Goal: Information Seeking & Learning: Find specific fact

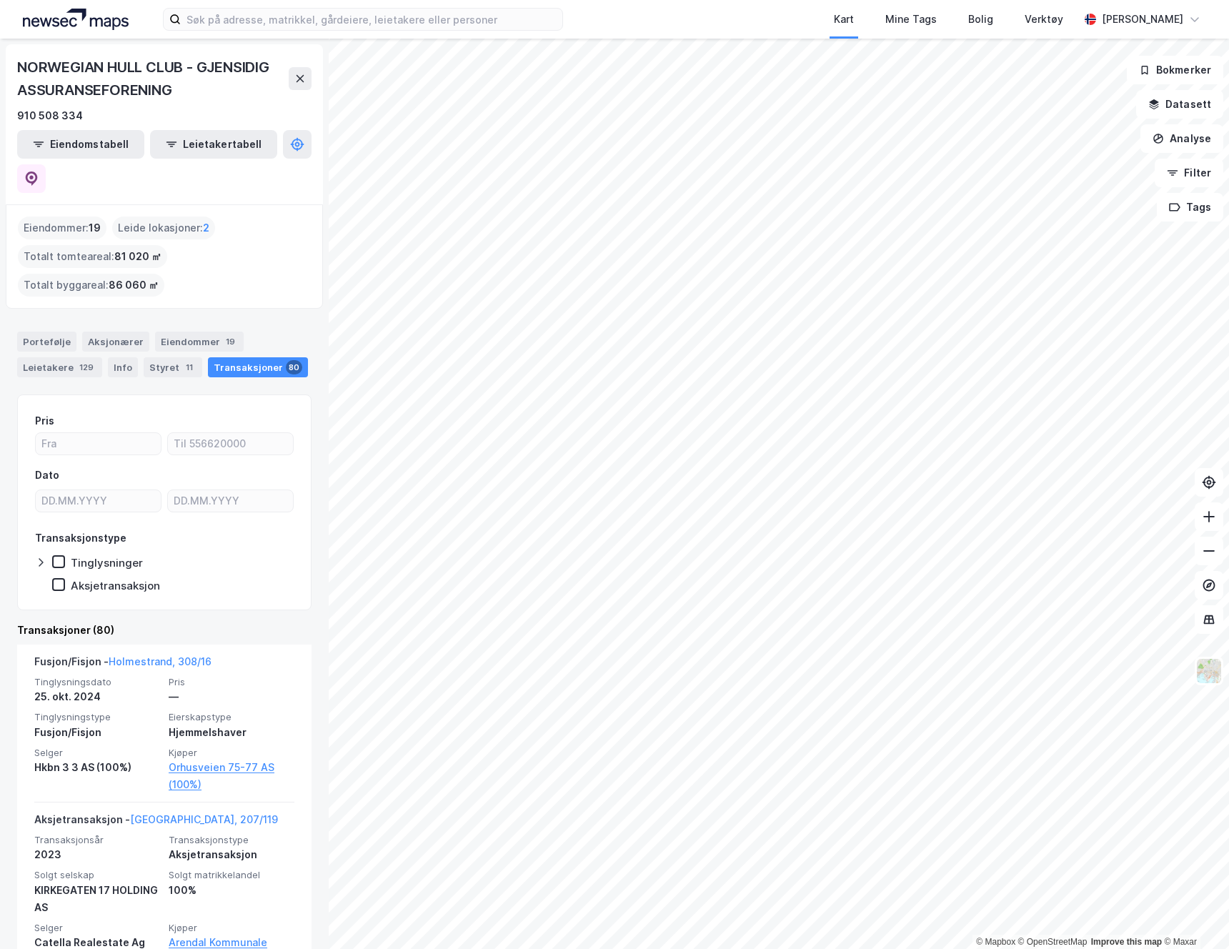
click at [19, 23] on div "Kart Mine Tags Bolig Verktøy [PERSON_NAME]" at bounding box center [614, 19] width 1229 height 39
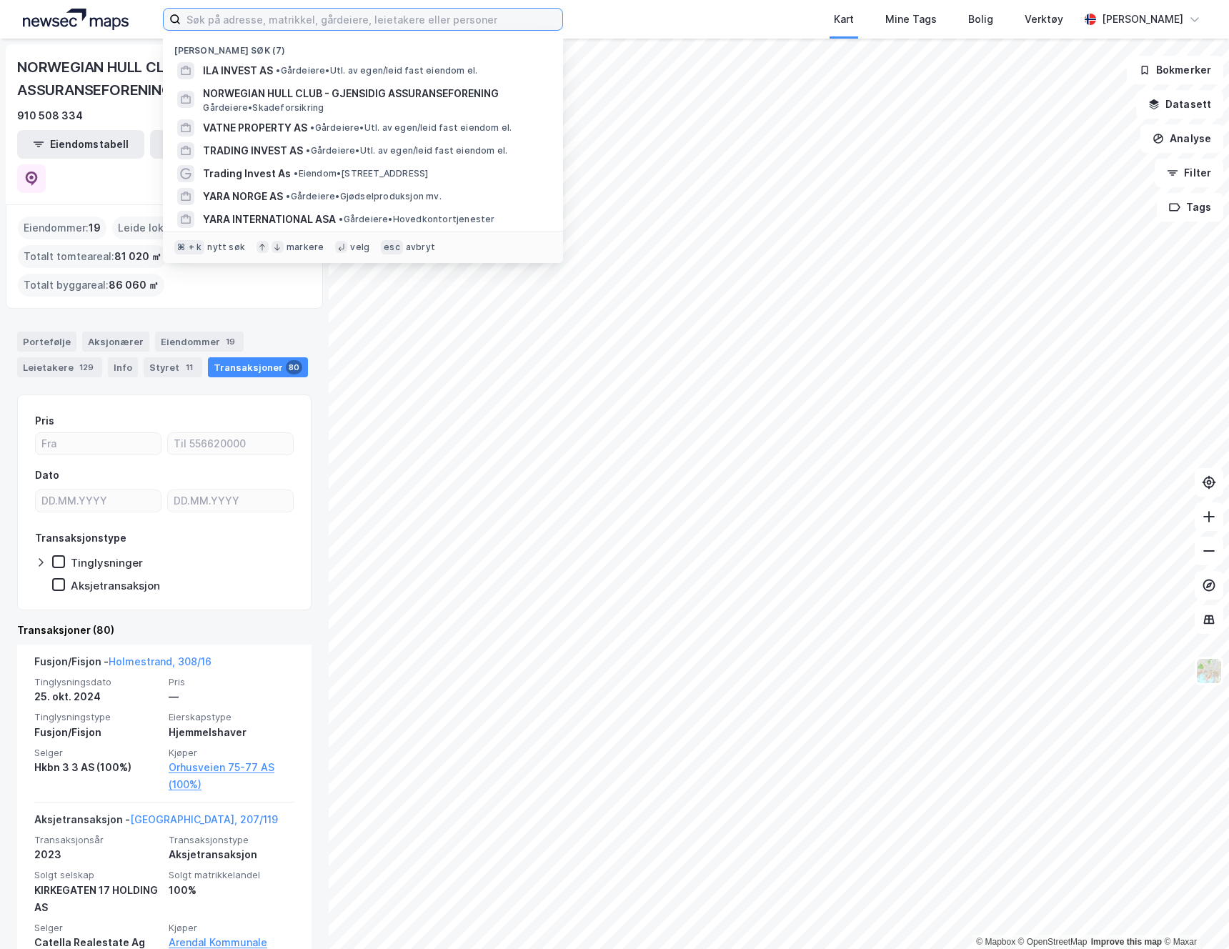
click at [303, 27] on input at bounding box center [371, 19] width 381 height 21
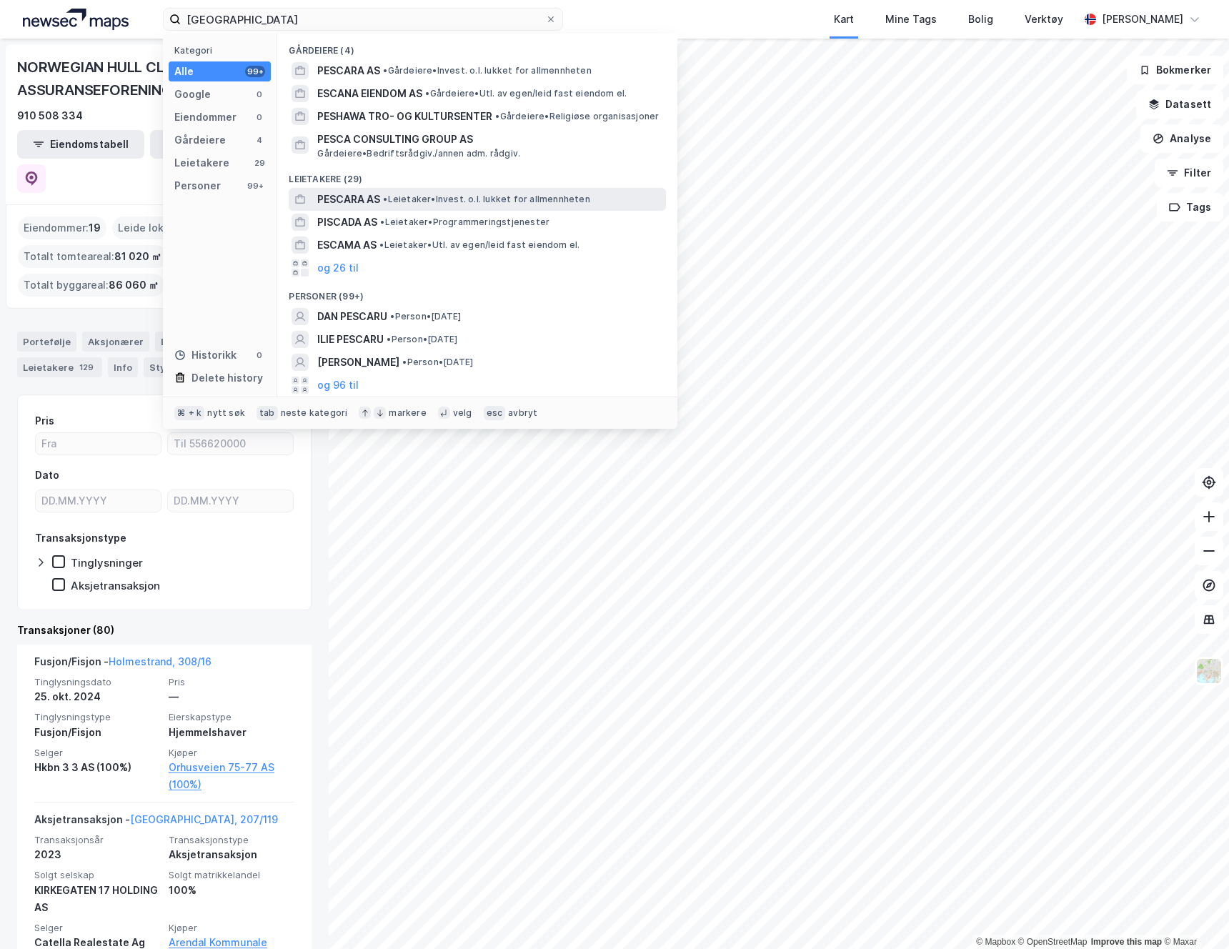
click at [381, 204] on div "PESCARA AS • Leietaker • Invest. o.l. lukket for allmennheten" at bounding box center [490, 199] width 346 height 17
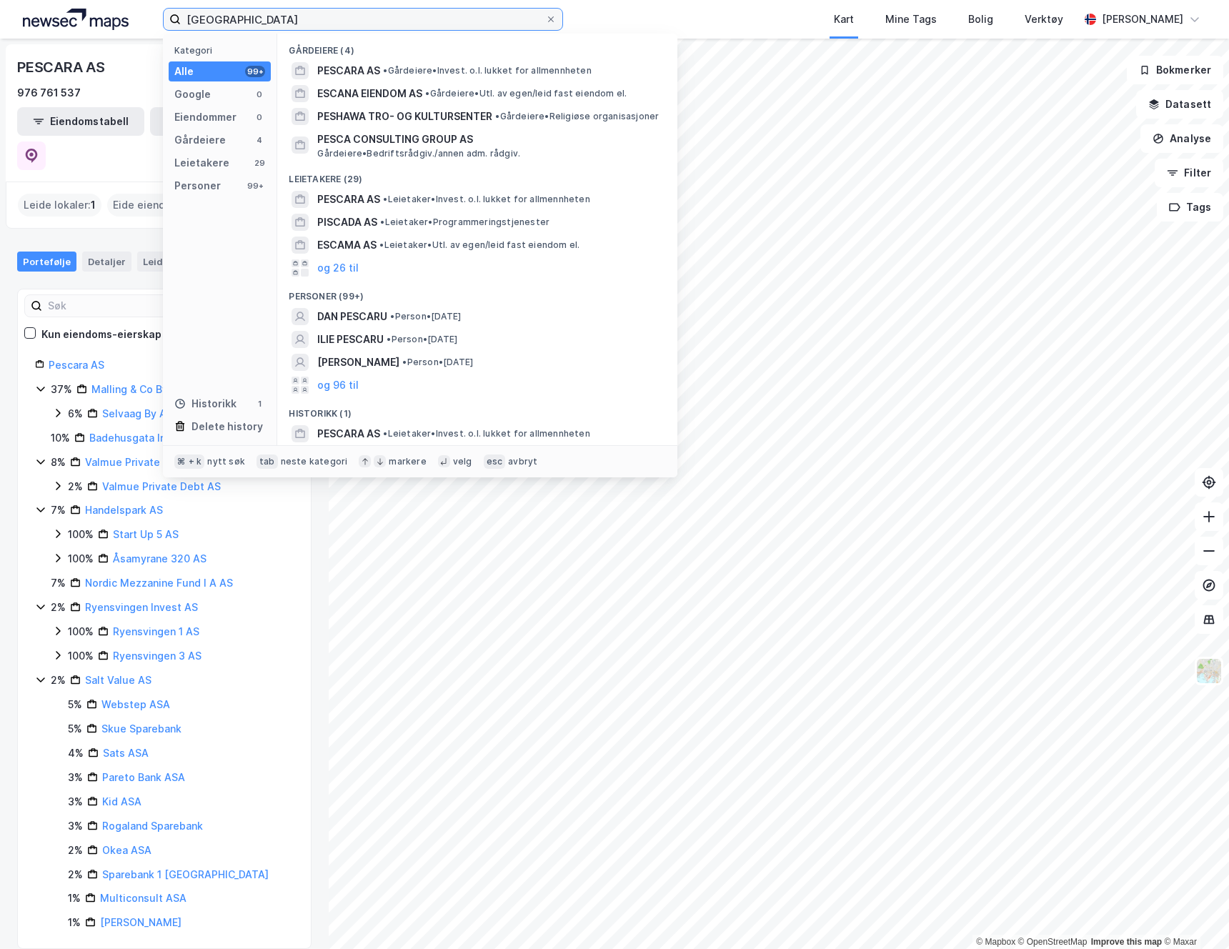
drag, startPoint x: 293, startPoint y: 19, endPoint x: 74, endPoint y: 21, distance: 218.6
click at [75, 21] on div "pescara Kategori Alle 99+ Google 0 Eiendommer 0 Gårdeiere 4 Leietakere 29 Perso…" at bounding box center [614, 19] width 1229 height 39
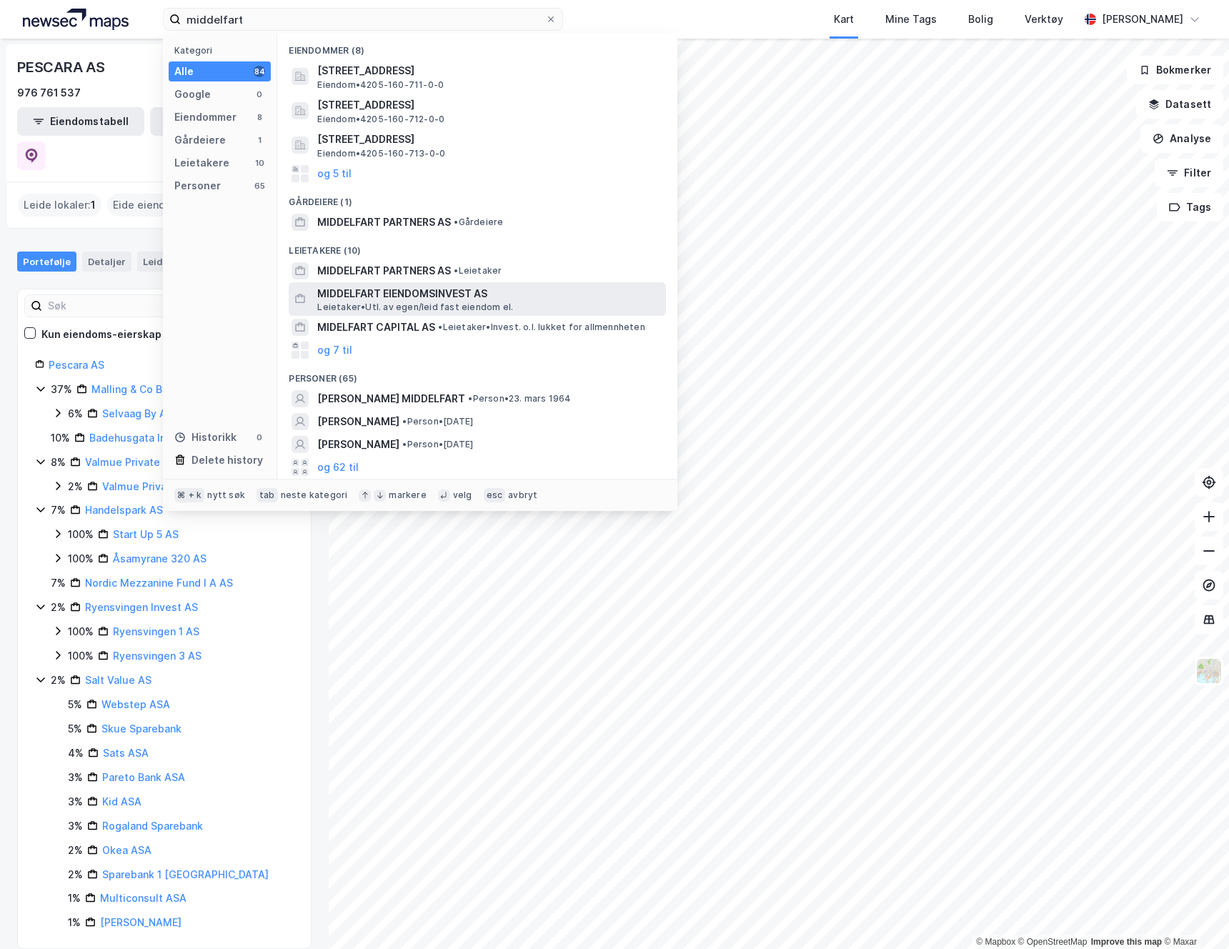
click at [424, 297] on span "MIDDELFART EIENDOMSINVEST AS" at bounding box center [488, 293] width 343 height 17
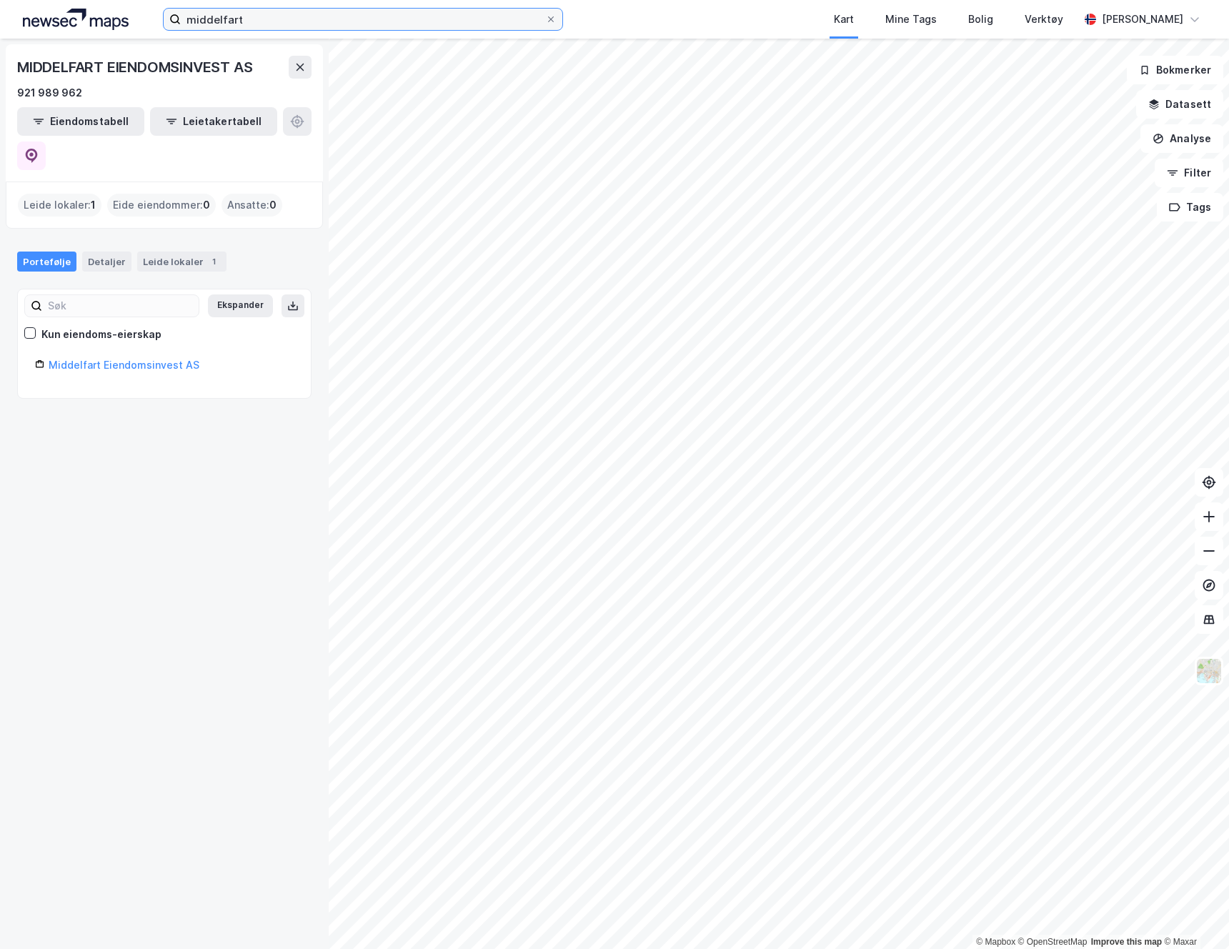
click at [279, 19] on input "middelfart" at bounding box center [363, 19] width 364 height 21
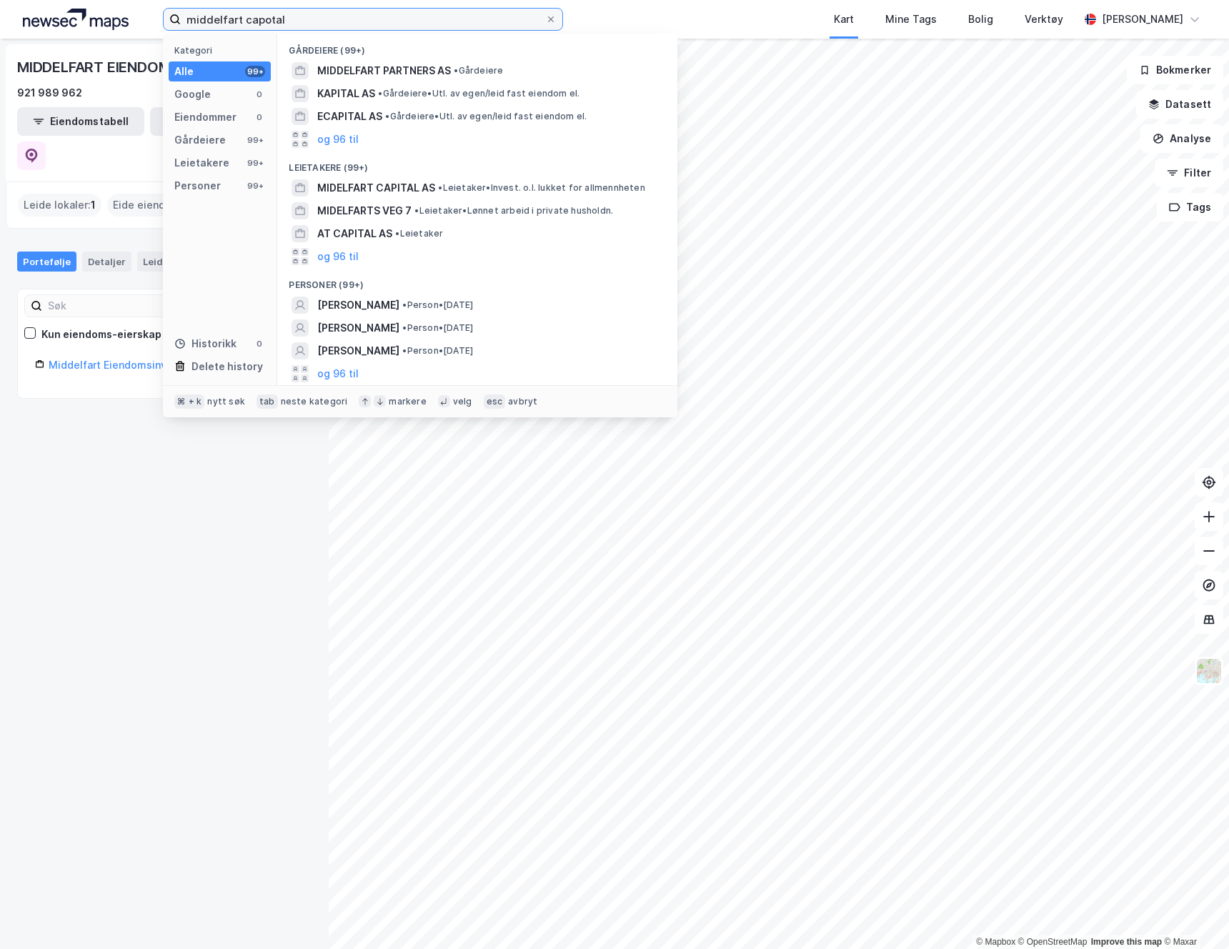
drag, startPoint x: 331, startPoint y: 26, endPoint x: 103, endPoint y: 11, distance: 228.4
click at [106, 11] on div "middelfart capotal Kategori Alle 99+ Google 0 Eiendommer 0 Gårdeiere 99+ Leieta…" at bounding box center [614, 19] width 1229 height 39
paste input "HBT SUPPORT AS"
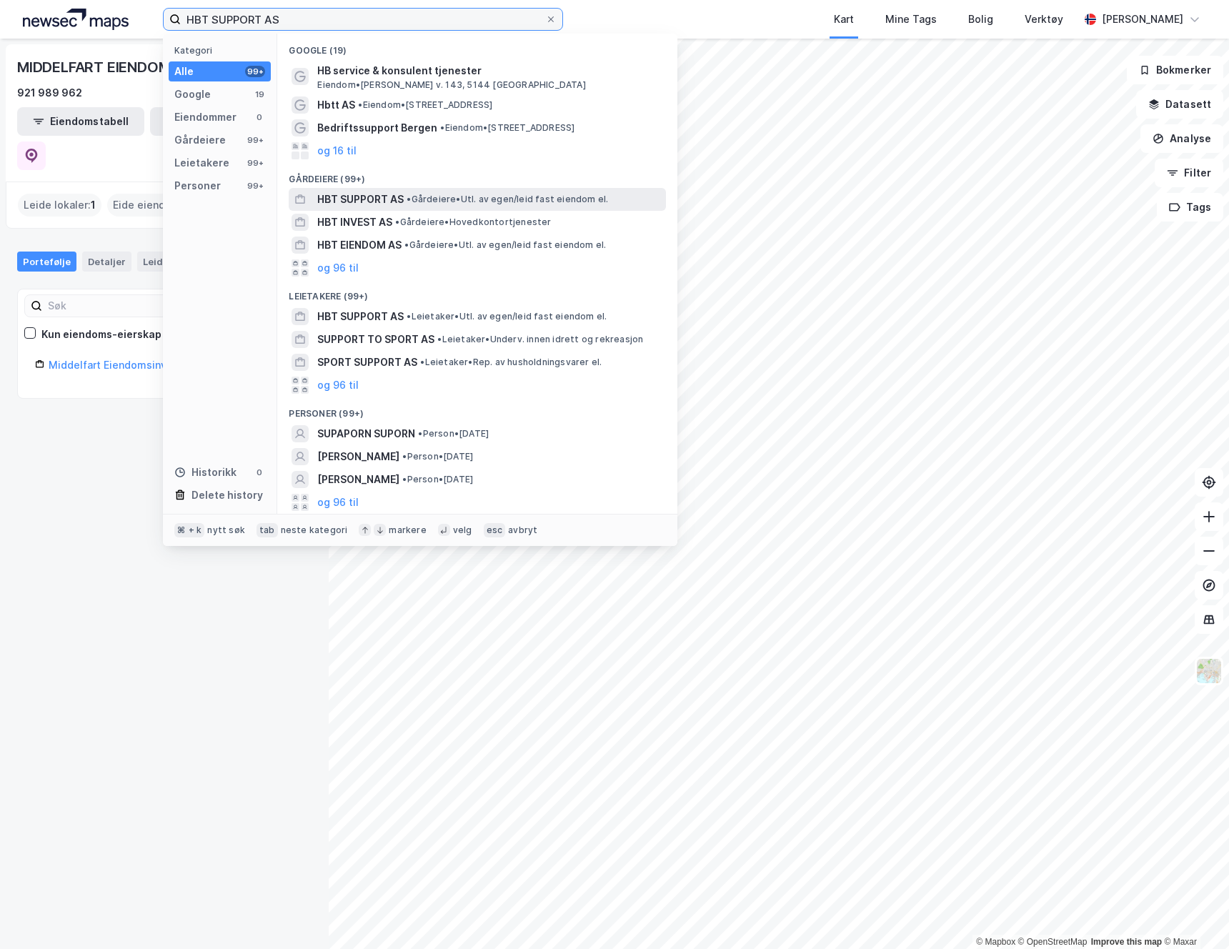
type input "HBT SUPPORT AS"
click at [349, 199] on span "HBT SUPPORT AS" at bounding box center [360, 199] width 86 height 17
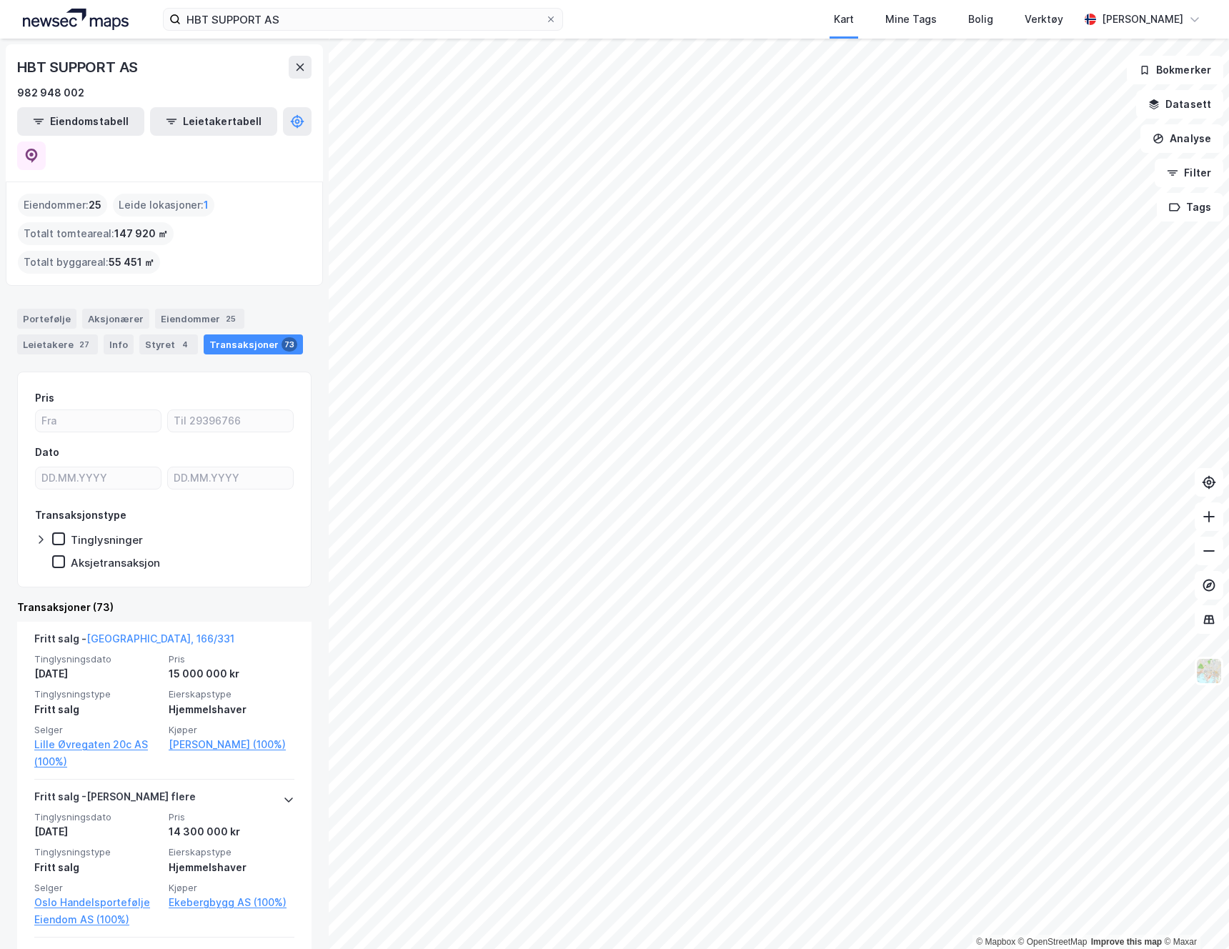
click at [84, 194] on div "Eiendommer : 25" at bounding box center [62, 205] width 89 height 23
click at [59, 309] on div "Portefølje" at bounding box center [46, 319] width 59 height 20
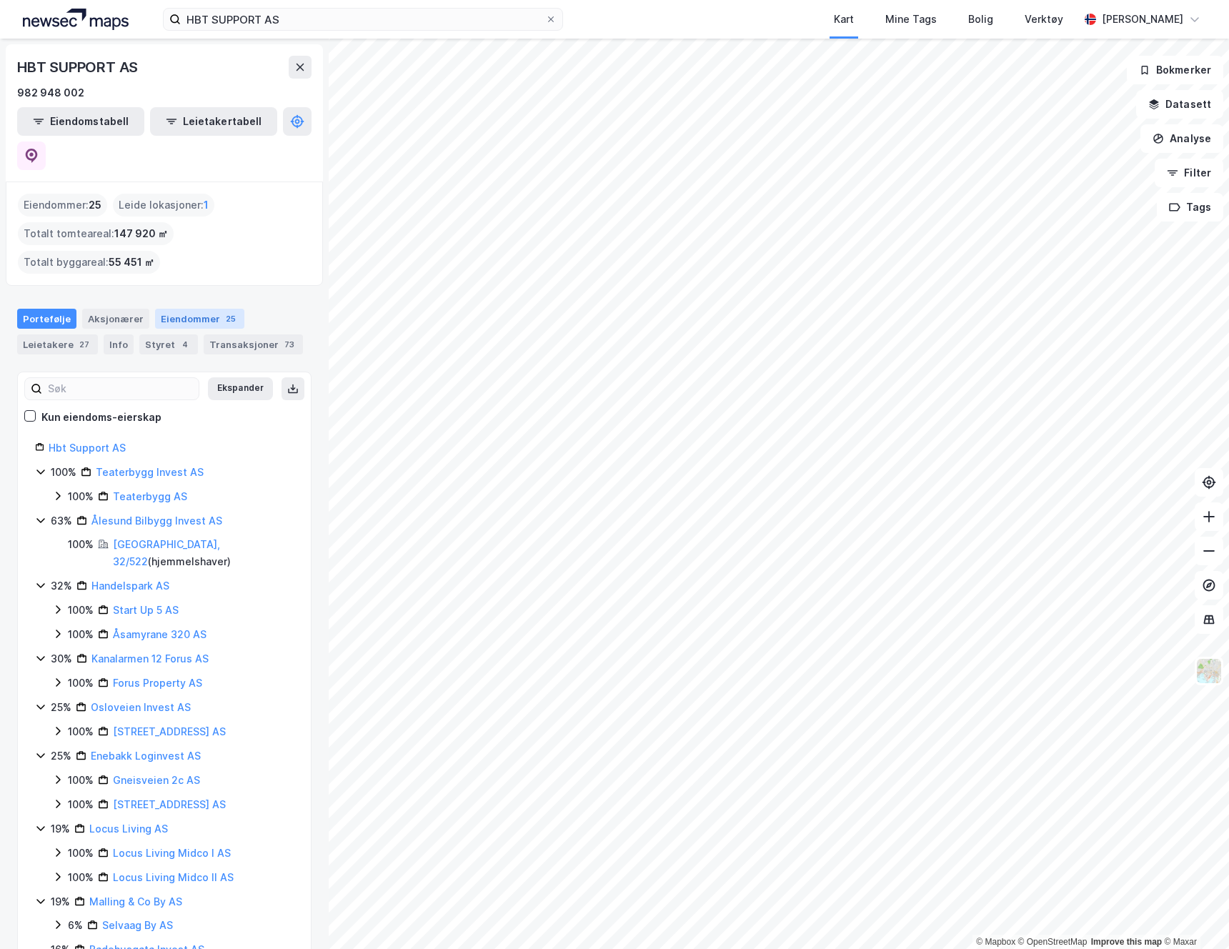
click at [182, 309] on div "Eiendommer 25" at bounding box center [199, 319] width 89 height 20
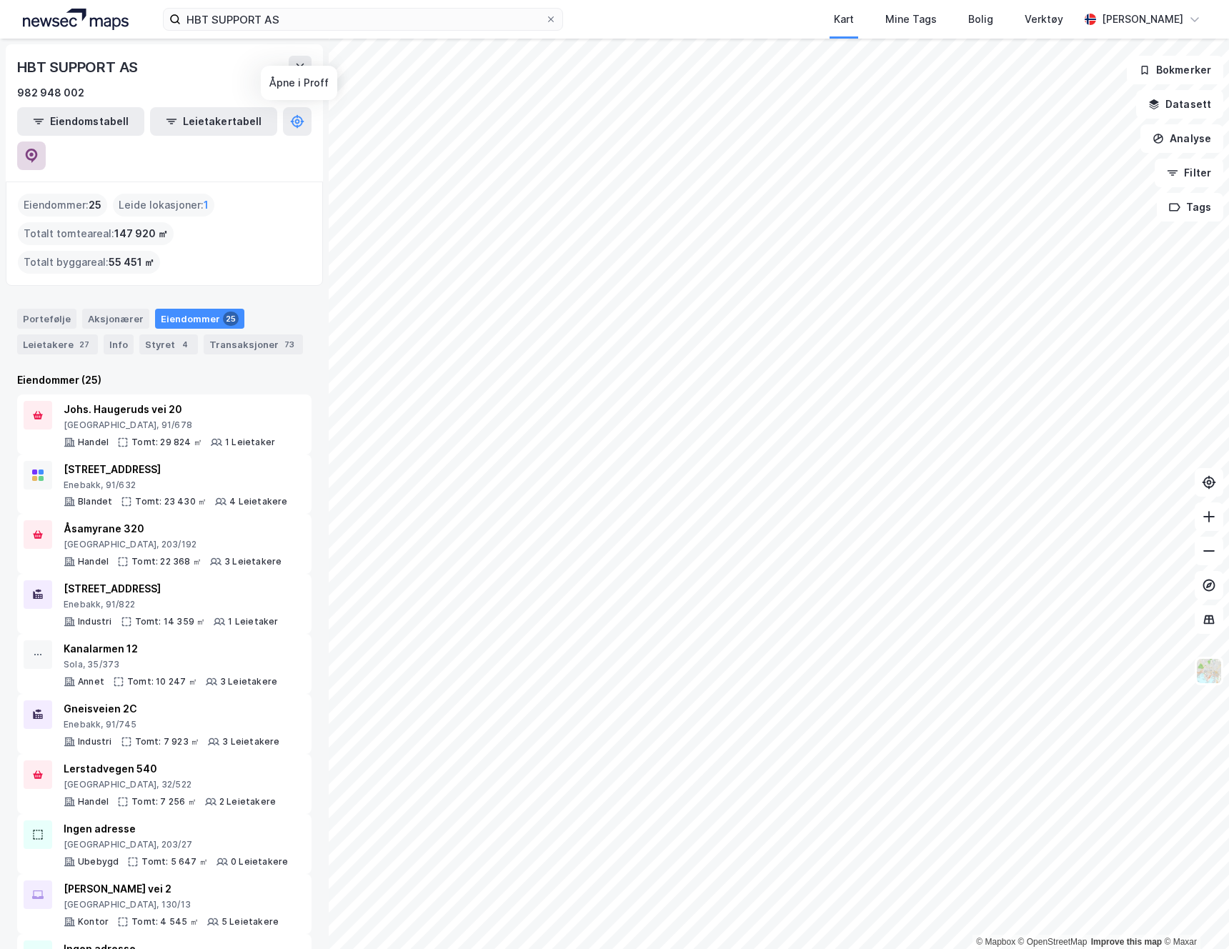
click at [39, 149] on icon at bounding box center [31, 156] width 14 height 14
